Goal: Task Accomplishment & Management: Manage account settings

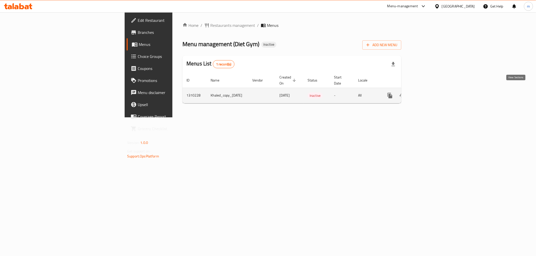
click at [432, 94] on link "enhanced table" at bounding box center [426, 96] width 12 height 12
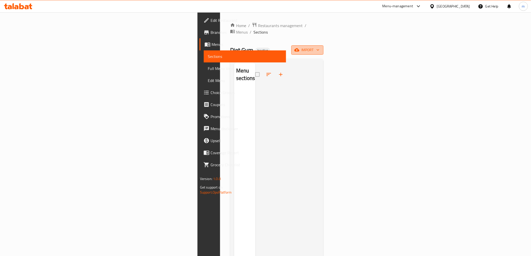
click at [320, 47] on span "import" at bounding box center [308, 50] width 24 height 6
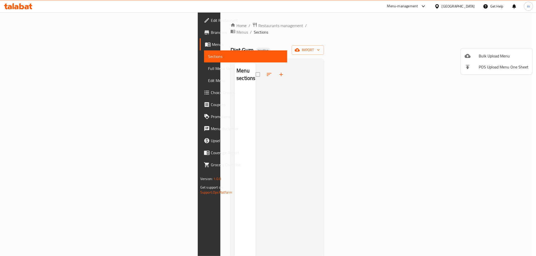
drag, startPoint x: 354, startPoint y: 66, endPoint x: 91, endPoint y: 56, distance: 263.6
click at [344, 66] on div at bounding box center [268, 128] width 536 height 256
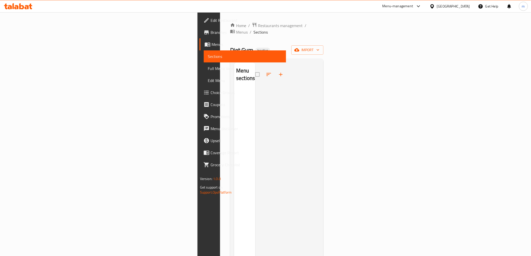
click at [24, 7] on icon at bounding box center [18, 6] width 28 height 6
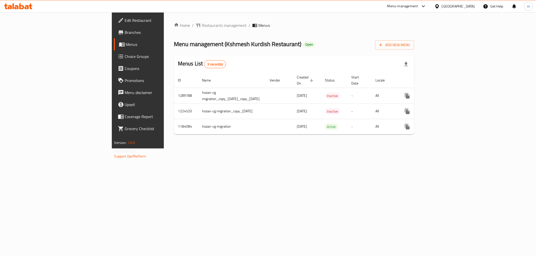
click at [313, 149] on div "Home / Restaurants management / Menus Menu management ( Kshmesh Kurdish Restaur…" at bounding box center [294, 80] width 260 height 136
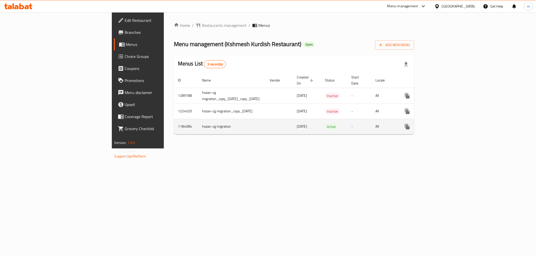
click at [446, 124] on icon "enhanced table" at bounding box center [443, 127] width 6 height 6
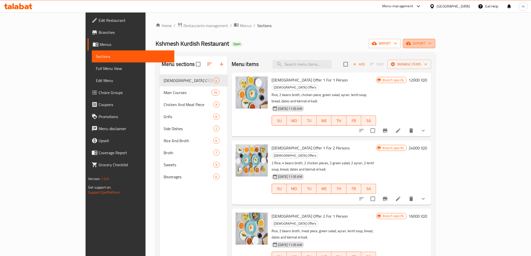
click at [432, 44] on span "export" at bounding box center [419, 43] width 24 height 6
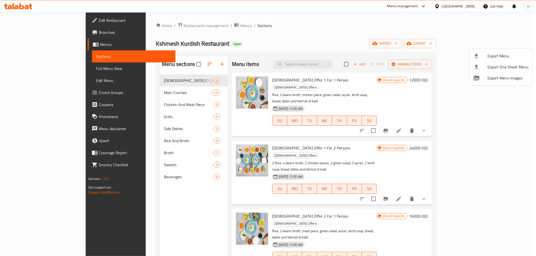
click at [393, 38] on div at bounding box center [268, 128] width 536 height 256
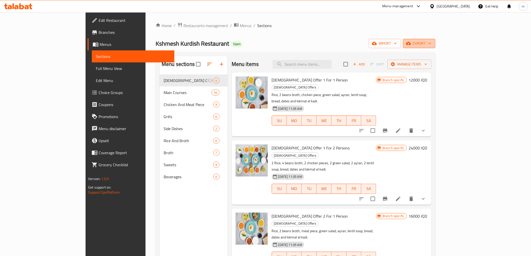
click at [432, 46] on span "export" at bounding box center [419, 43] width 24 height 6
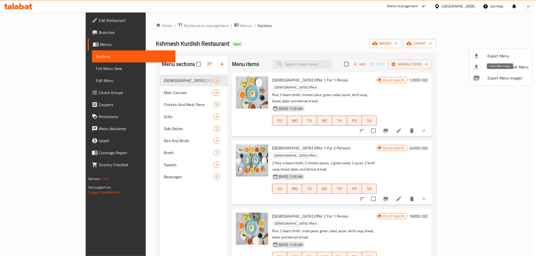
click at [498, 79] on span "Export Menu images" at bounding box center [507, 78] width 41 height 6
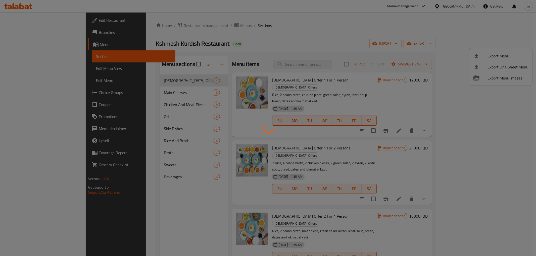
click at [521, 55] on div at bounding box center [268, 128] width 536 height 256
click at [496, 59] on div at bounding box center [268, 128] width 536 height 256
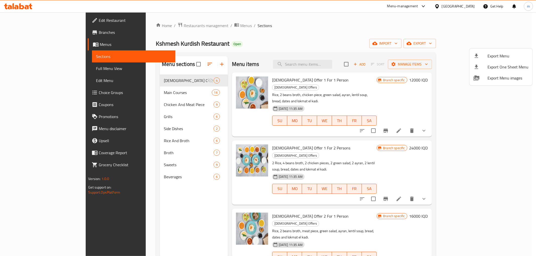
drag, startPoint x: 355, startPoint y: 65, endPoint x: 398, endPoint y: 77, distance: 44.4
click at [355, 65] on div at bounding box center [268, 128] width 536 height 256
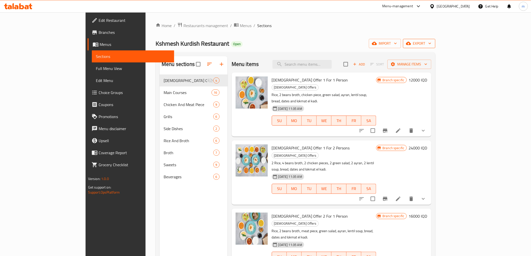
click at [432, 43] on span "export" at bounding box center [419, 43] width 24 height 6
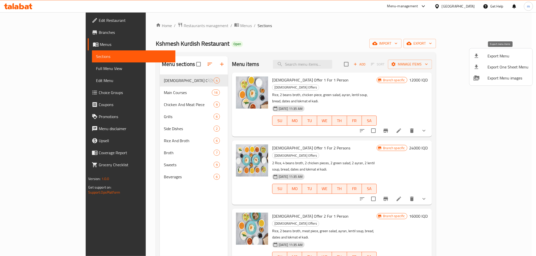
click at [488, 58] on span "Export Menu" at bounding box center [507, 56] width 41 height 6
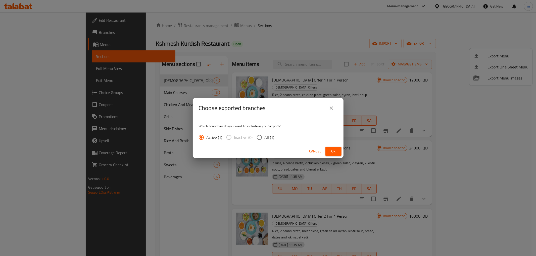
click at [259, 137] on input "All (1)" at bounding box center [259, 137] width 11 height 11
radio input "true"
click at [326, 110] on button "close" at bounding box center [331, 108] width 12 height 12
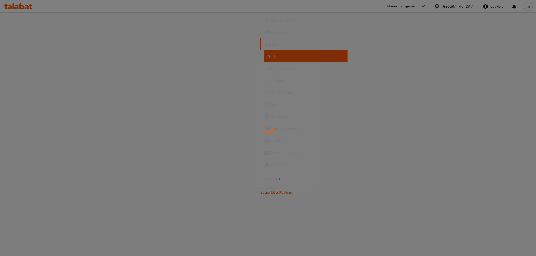
click at [27, 6] on div at bounding box center [268, 128] width 536 height 256
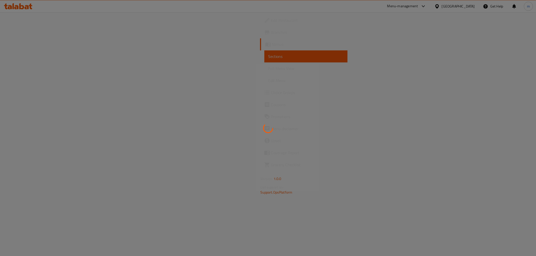
click at [27, 6] on div at bounding box center [268, 128] width 536 height 256
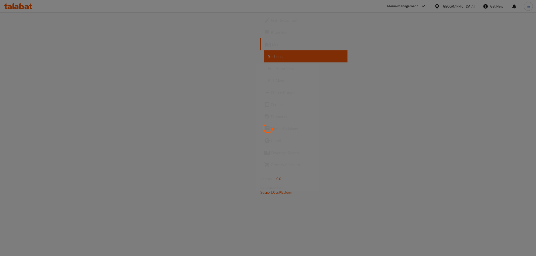
click at [27, 6] on div at bounding box center [268, 128] width 536 height 256
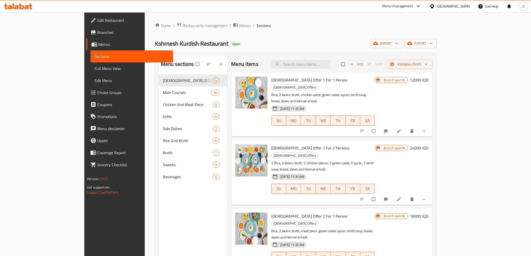
click at [27, 6] on icon at bounding box center [27, 7] width 4 height 4
